Goal: Go to known website: Access a specific website the user already knows

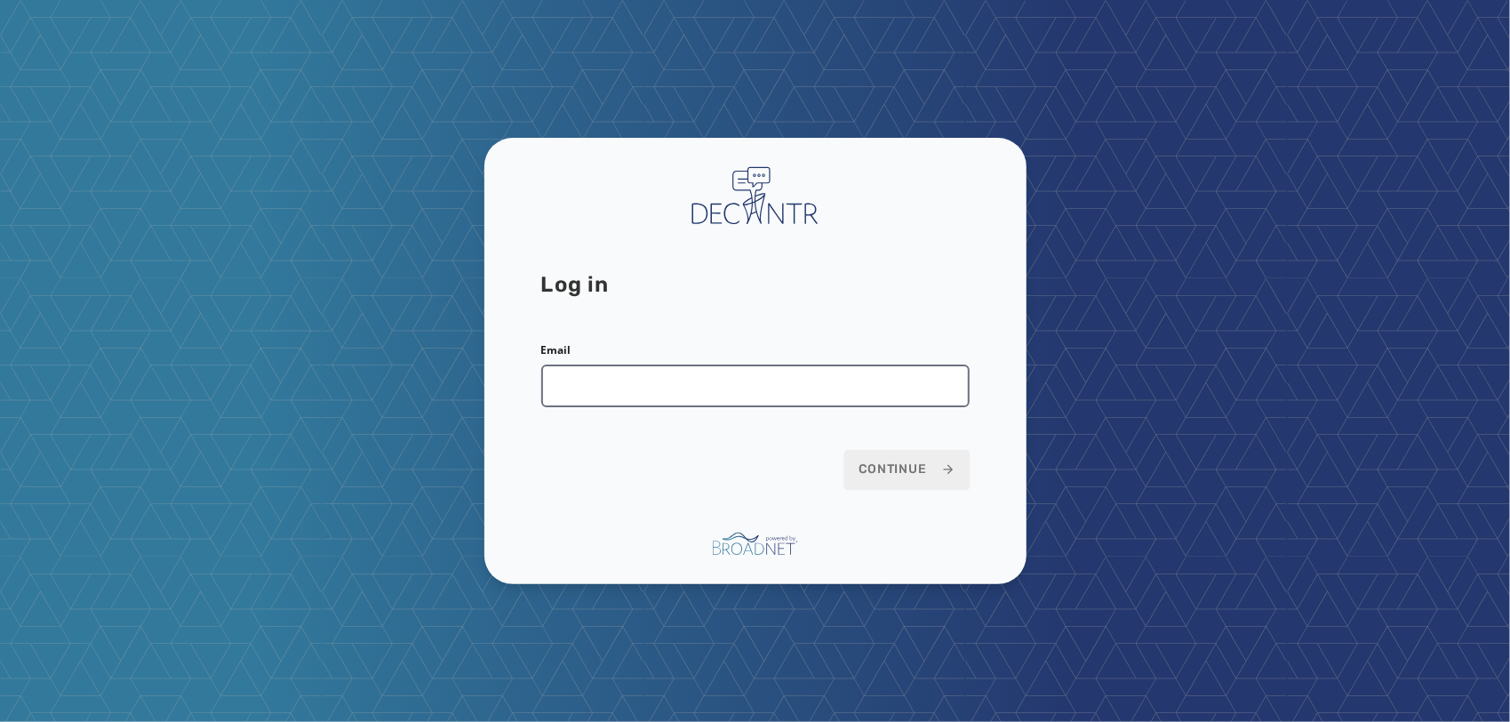
click at [764, 395] on input "Email" at bounding box center [755, 385] width 428 height 43
type input "**********"
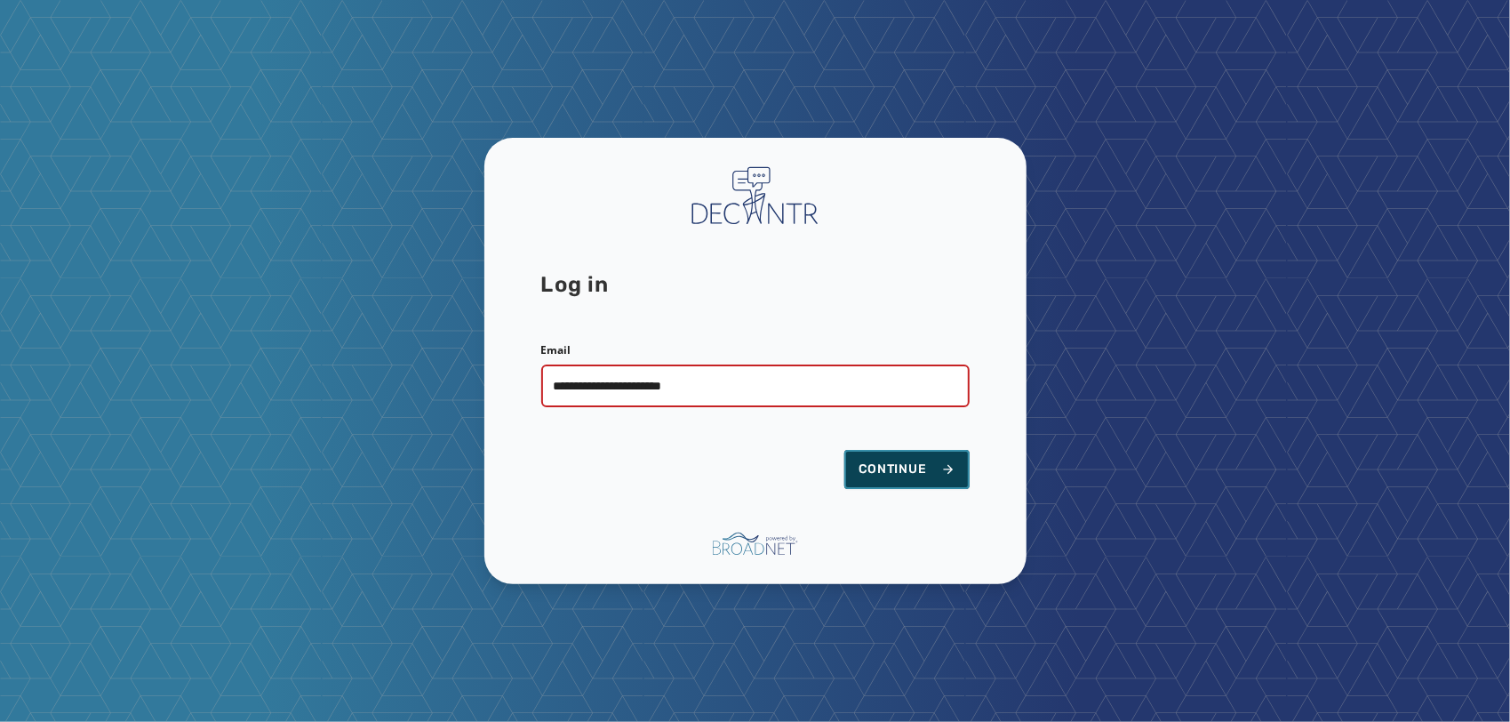
click at [877, 453] on button "Continue" at bounding box center [906, 469] width 125 height 39
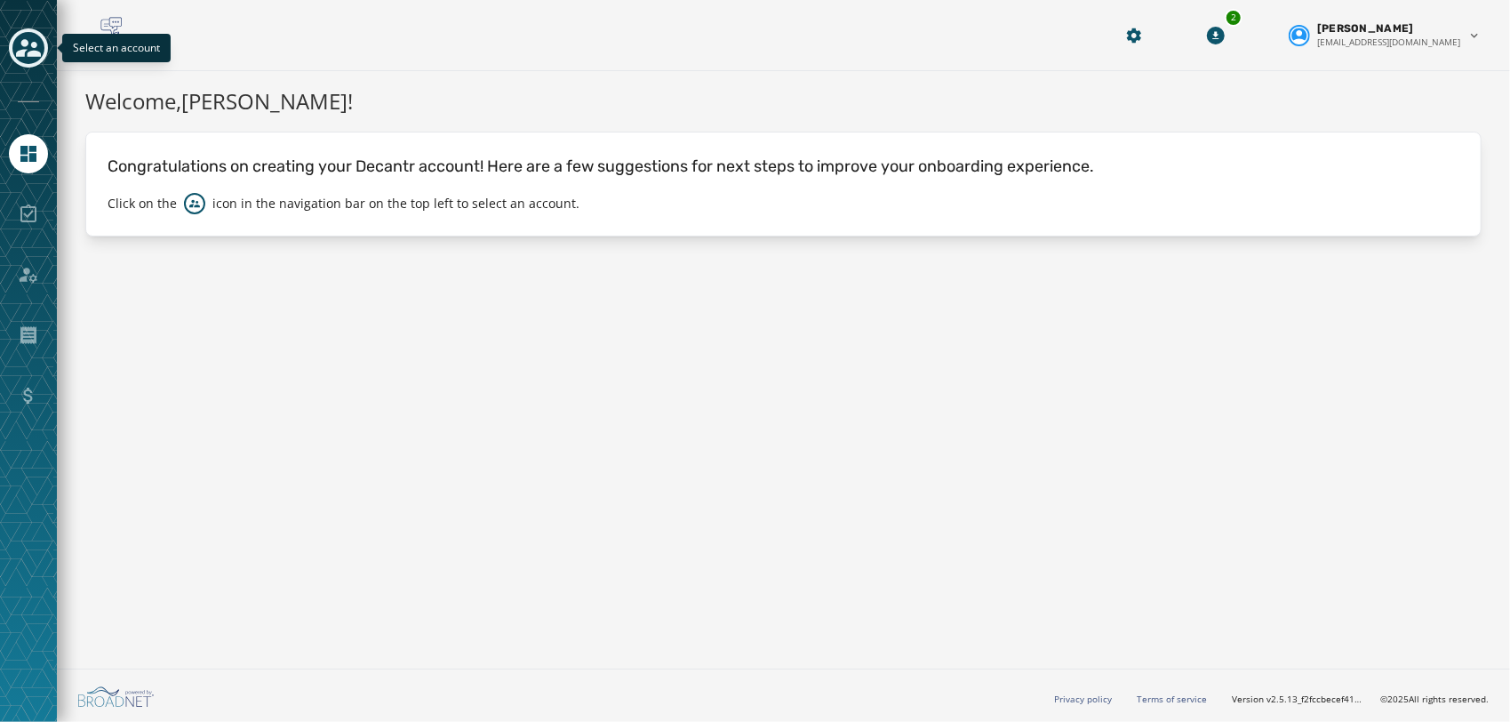
click at [20, 57] on icon "Toggle account select drawer" at bounding box center [28, 48] width 25 height 25
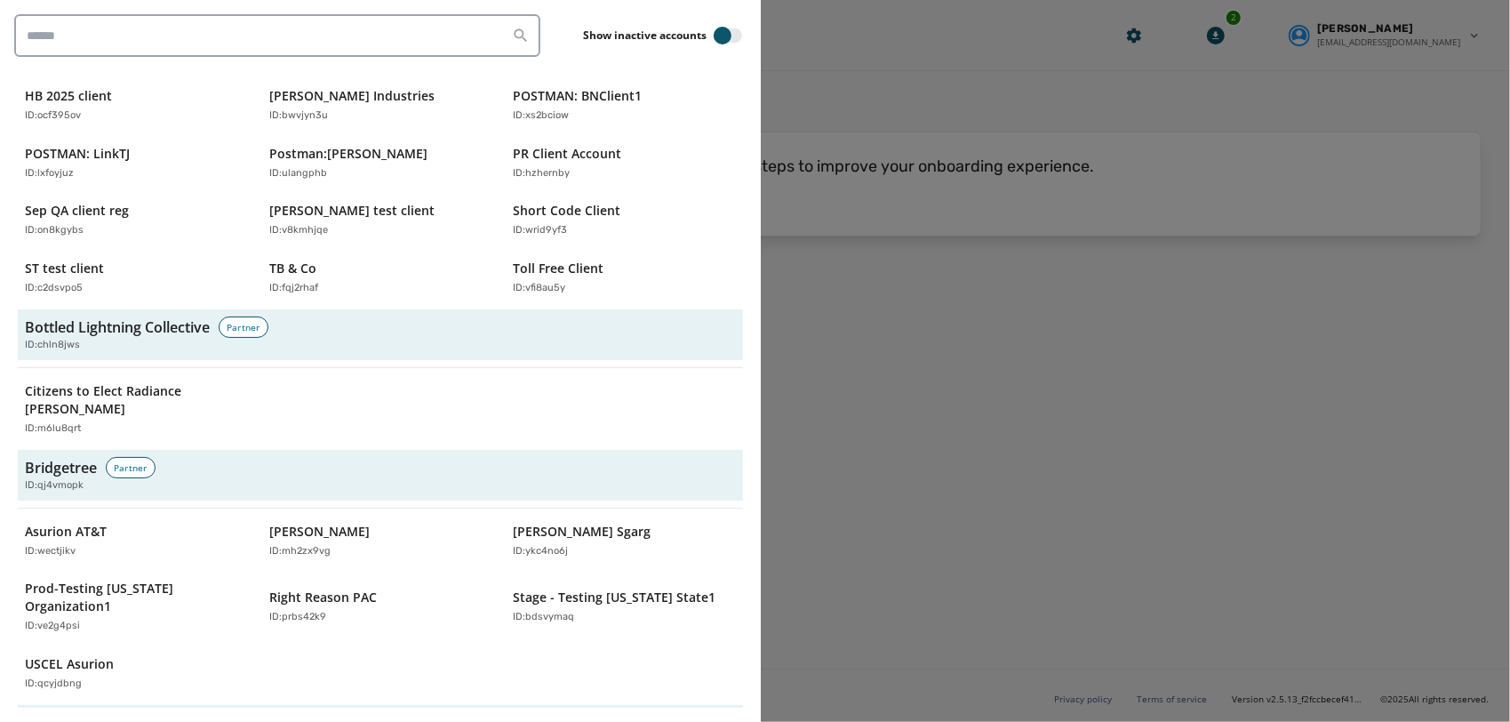
scroll to position [482, 0]
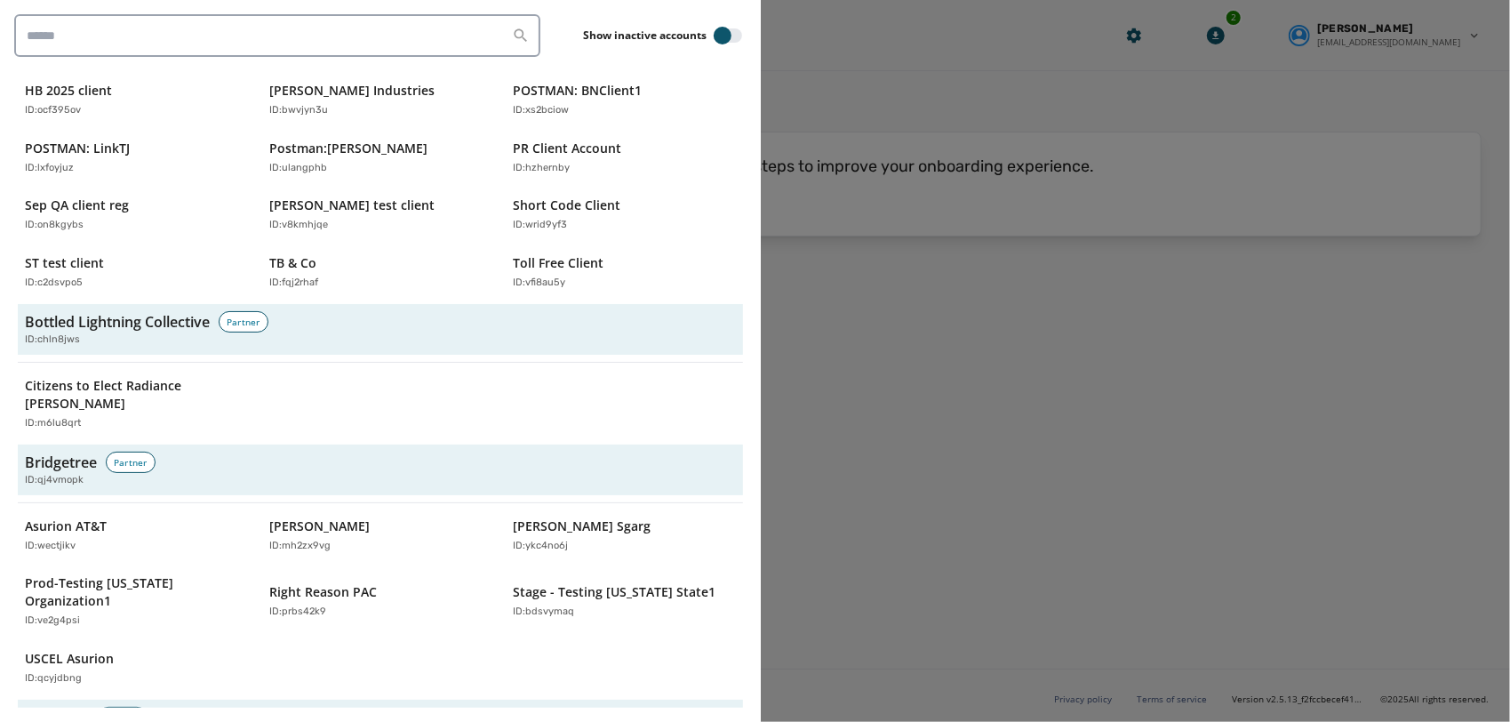
click at [1104, 510] on div at bounding box center [755, 361] width 1510 height 722
